Goal: Task Accomplishment & Management: Use online tool/utility

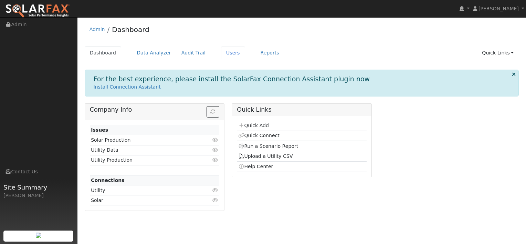
click at [222, 53] on link "Users" at bounding box center [233, 52] width 24 height 13
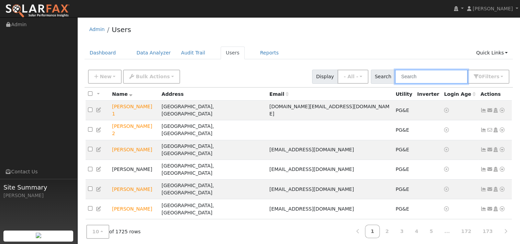
click at [437, 80] on input "text" at bounding box center [431, 76] width 73 height 14
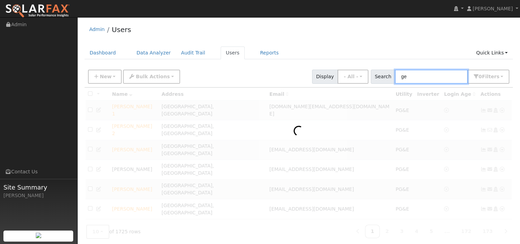
type input "g"
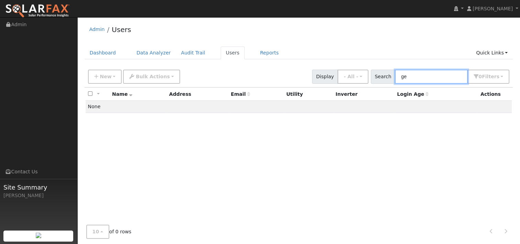
type input "g"
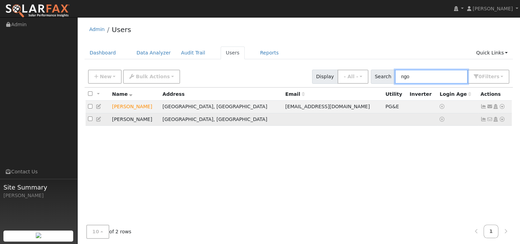
type input "ngo"
click at [502, 119] on icon at bounding box center [502, 119] width 6 height 5
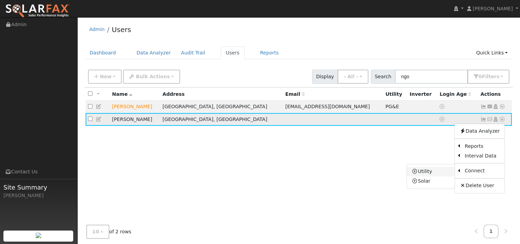
click at [436, 172] on link "Utility" at bounding box center [431, 171] width 48 height 10
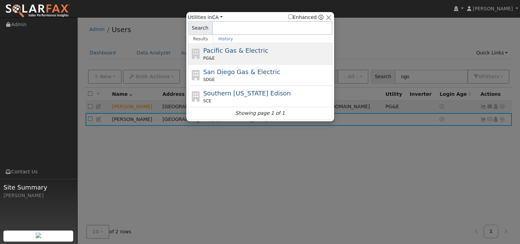
click at [212, 54] on span "Pacific Gas & Electric" at bounding box center [235, 50] width 65 height 7
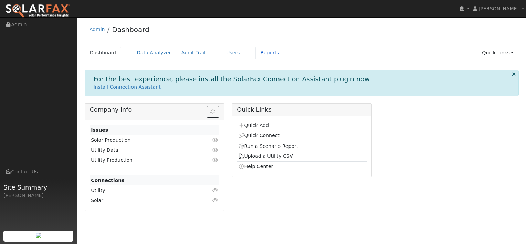
click at [255, 53] on link "Reports" at bounding box center [269, 52] width 29 height 13
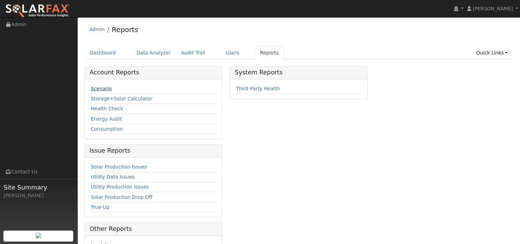
click at [100, 87] on link "Scenario" at bounding box center [101, 89] width 21 height 6
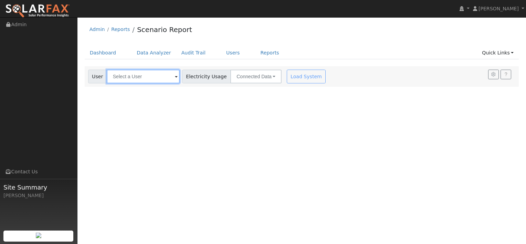
click at [132, 75] on input "text" at bounding box center [143, 76] width 73 height 14
paste input "[PERSON_NAME]"
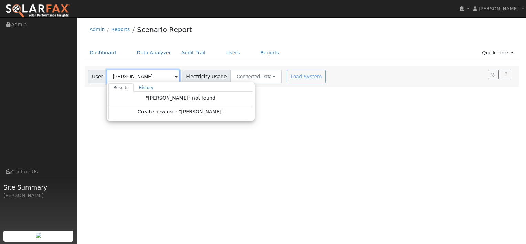
type input "[PERSON_NAME]"
click at [314, 51] on ul "Dashboard Data Analyzer Audit Trail Users Reports Quick Links Quick Add Quick C…" at bounding box center [302, 52] width 434 height 13
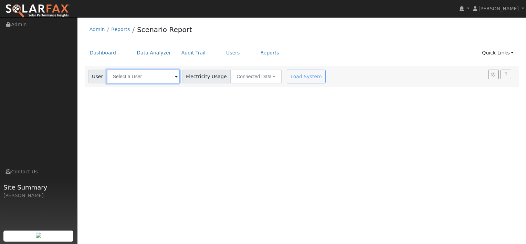
click at [131, 77] on input "text" at bounding box center [143, 76] width 73 height 14
paste input "[PERSON_NAME]"
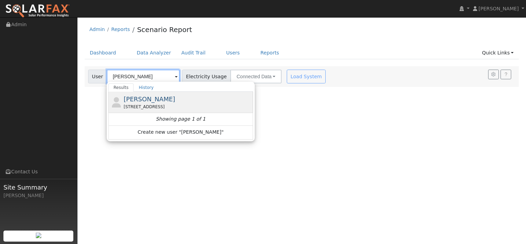
type input "[PERSON_NAME]"
click at [135, 100] on span "[PERSON_NAME]" at bounding box center [149, 98] width 52 height 7
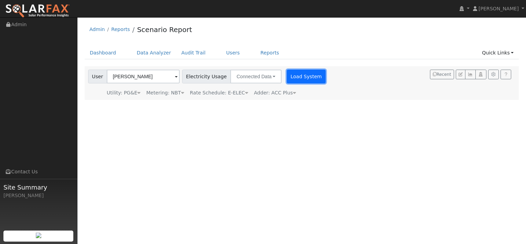
click at [287, 76] on button "Load System" at bounding box center [306, 76] width 39 height 14
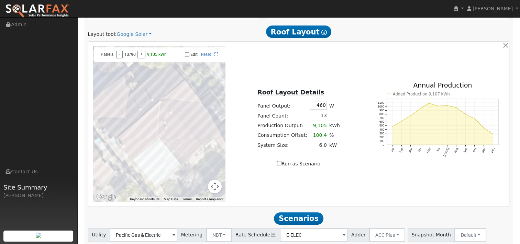
scroll to position [275, 0]
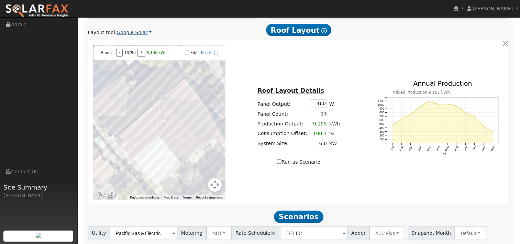
click at [117, 32] on link "Google Solar" at bounding box center [134, 32] width 35 height 7
click at [129, 62] on link "Aurora" at bounding box center [139, 64] width 48 height 10
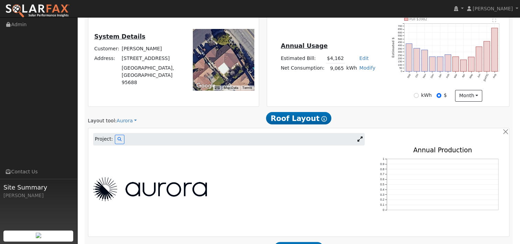
scroll to position [222, 0]
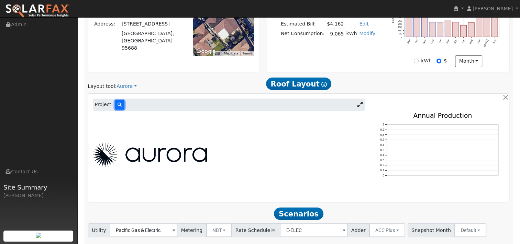
click at [118, 106] on icon at bounding box center [120, 105] width 4 height 4
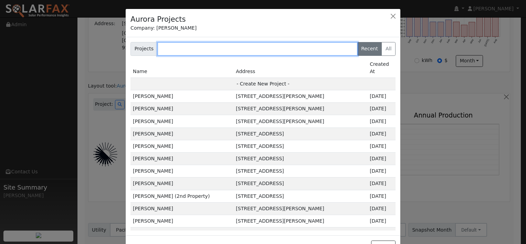
paste input "[PERSON_NAME]"
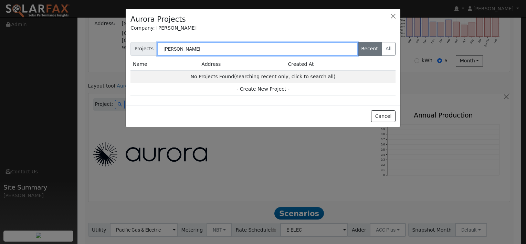
type input "[PERSON_NAME]"
click at [252, 54] on input "[PERSON_NAME]" at bounding box center [257, 49] width 200 height 14
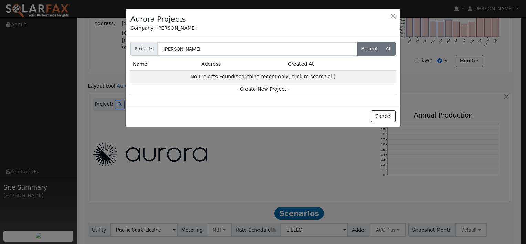
click at [391, 45] on label "All" at bounding box center [388, 49] width 14 height 14
click at [134, 45] on input "All" at bounding box center [132, 44] width 4 height 4
radio input "true"
radio input "false"
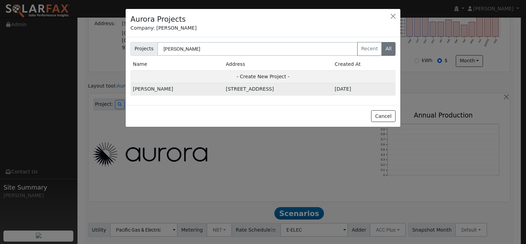
click at [261, 89] on td "[STREET_ADDRESS]" at bounding box center [277, 89] width 109 height 12
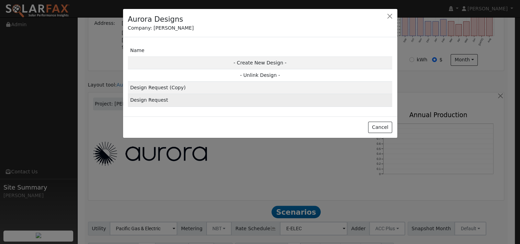
scroll to position [223, 0]
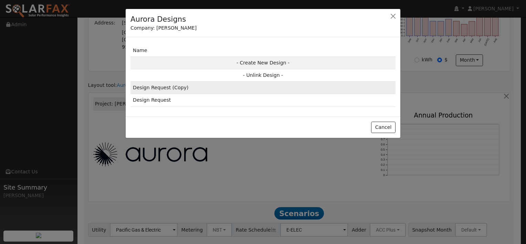
click at [172, 85] on td "Design Request (Copy)" at bounding box center [262, 88] width 265 height 12
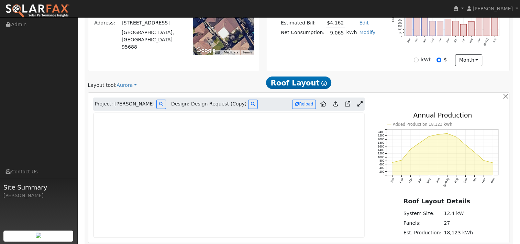
type input "18123"
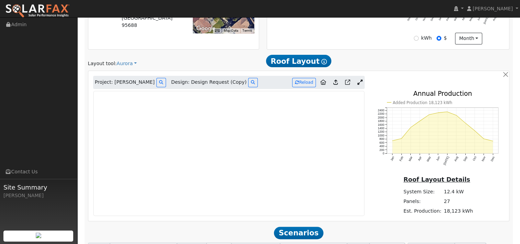
scroll to position [244, 0]
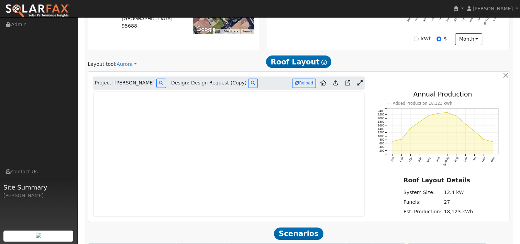
click at [358, 83] on icon at bounding box center [359, 82] width 5 height 5
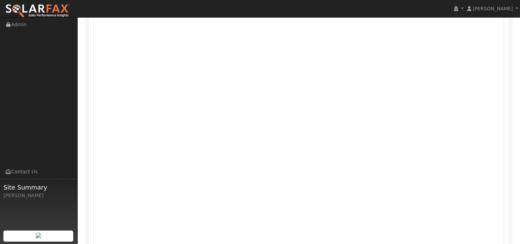
scroll to position [285, 0]
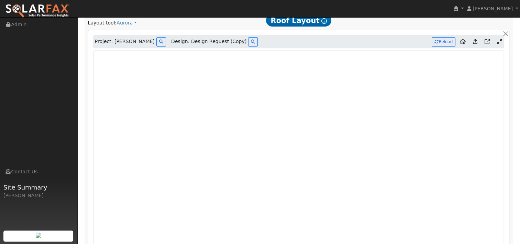
click at [476, 40] on icon at bounding box center [475, 41] width 4 height 5
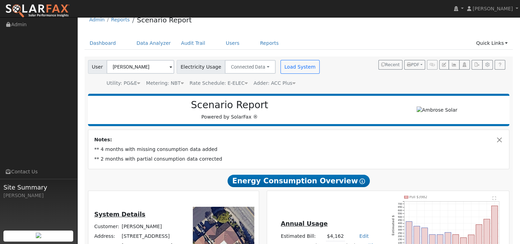
scroll to position [0, 0]
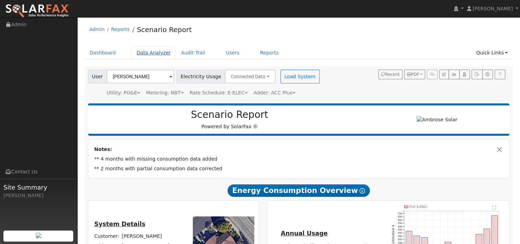
click at [149, 54] on link "Data Analyzer" at bounding box center [153, 52] width 45 height 13
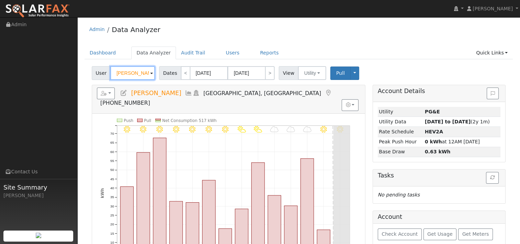
drag, startPoint x: 141, startPoint y: 72, endPoint x: 94, endPoint y: 72, distance: 46.8
click at [94, 72] on div "User [PERSON_NAME]" at bounding box center [124, 73] width 65 height 14
paste input "[GEOGRAPHIC_DATA], [GEOGRAPHIC_DATA], 95688"
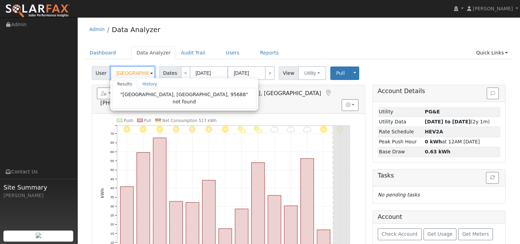
drag, startPoint x: 147, startPoint y: 73, endPoint x: 80, endPoint y: 68, distance: 67.6
click at [80, 68] on div "User Profile First name Last name Email Email Notifications No Emails No Emails…" at bounding box center [298, 194] width 443 height 354
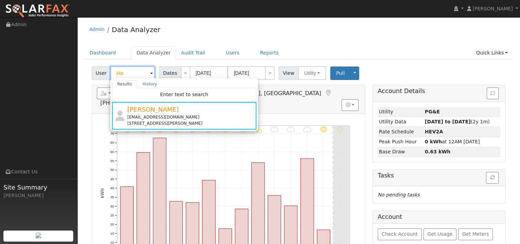
type input "M"
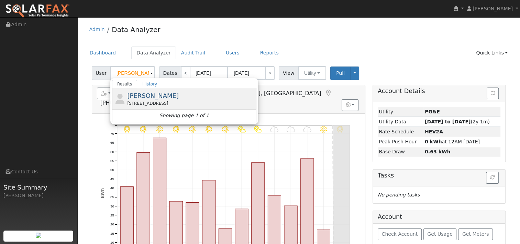
click at [162, 100] on div "500 Meadowview Drive, Vacaville, CA 95688" at bounding box center [191, 103] width 128 height 6
type input "Michelle Vieira"
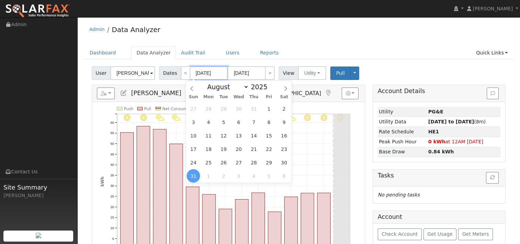
click at [209, 74] on input "08/31/2025" at bounding box center [209, 73] width 38 height 14
click at [269, 89] on span at bounding box center [271, 89] width 5 height 4
type input "2024"
click at [284, 88] on icon at bounding box center [285, 88] width 5 height 5
select select "8"
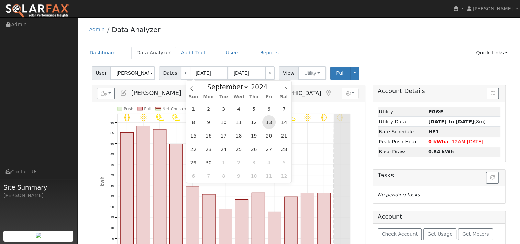
click at [267, 121] on span "13" at bounding box center [268, 121] width 13 height 13
type input "09/13/2024"
type input "09/26/2024"
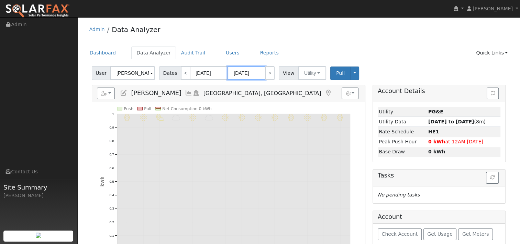
click at [251, 73] on input "09/26/2024" at bounding box center [247, 73] width 38 height 14
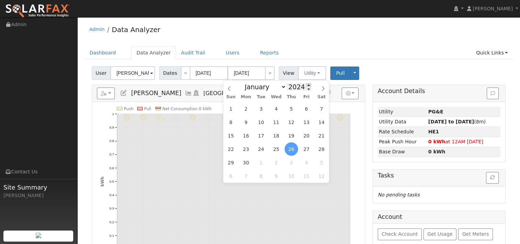
click at [306, 84] on span at bounding box center [308, 85] width 5 height 4
type input "2025"
click at [307, 122] on span "12" at bounding box center [306, 121] width 13 height 13
type input "09/12/2025"
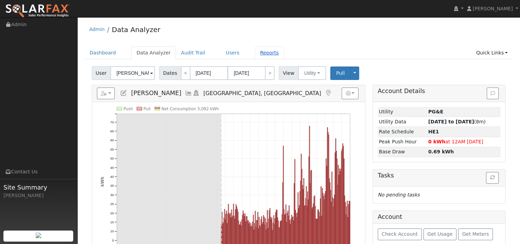
click at [256, 52] on link "Reports" at bounding box center [269, 52] width 29 height 13
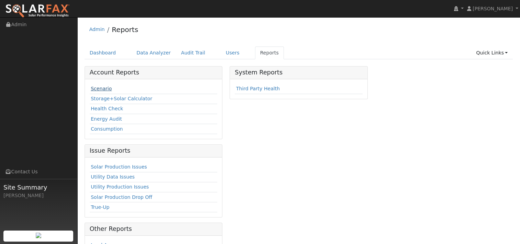
click at [104, 87] on link "Scenario" at bounding box center [101, 89] width 21 height 6
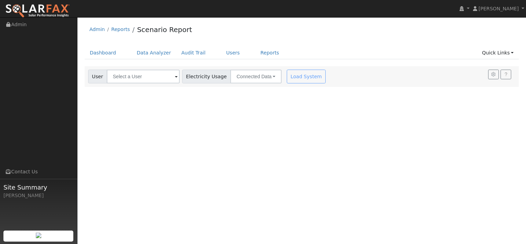
click at [175, 75] on span at bounding box center [176, 77] width 3 height 8
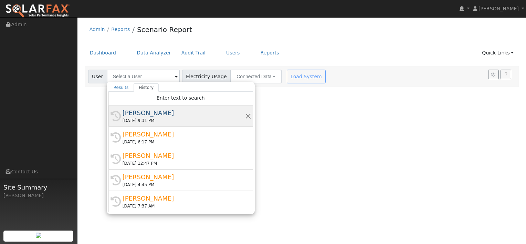
click at [151, 111] on div "[PERSON_NAME]" at bounding box center [183, 112] width 122 height 9
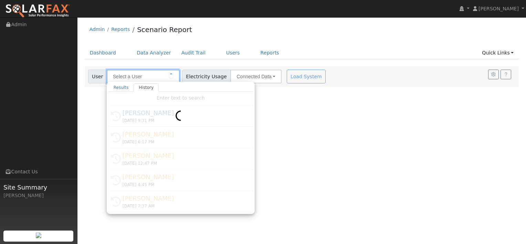
type input "[PERSON_NAME]"
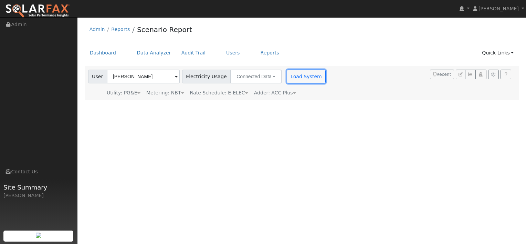
click at [290, 76] on button "Load System" at bounding box center [306, 76] width 39 height 14
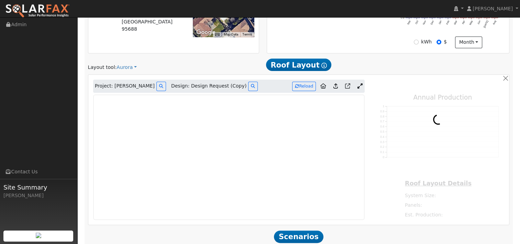
scroll to position [241, 0]
type input "18123"
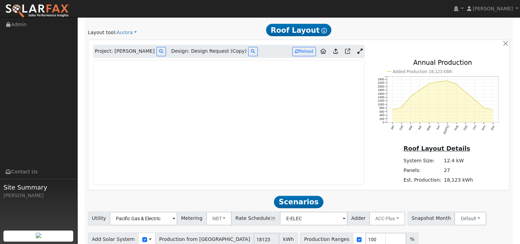
scroll to position [305, 0]
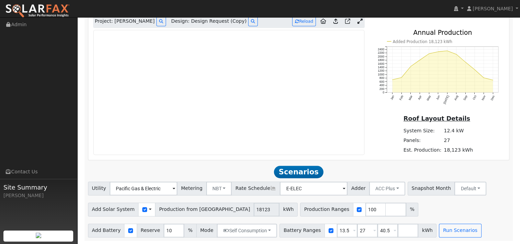
click at [360, 22] on icon at bounding box center [359, 21] width 5 height 5
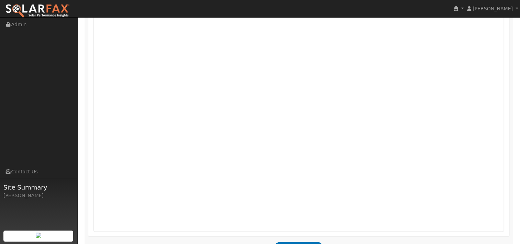
scroll to position [381, 0]
